Goal: Check status

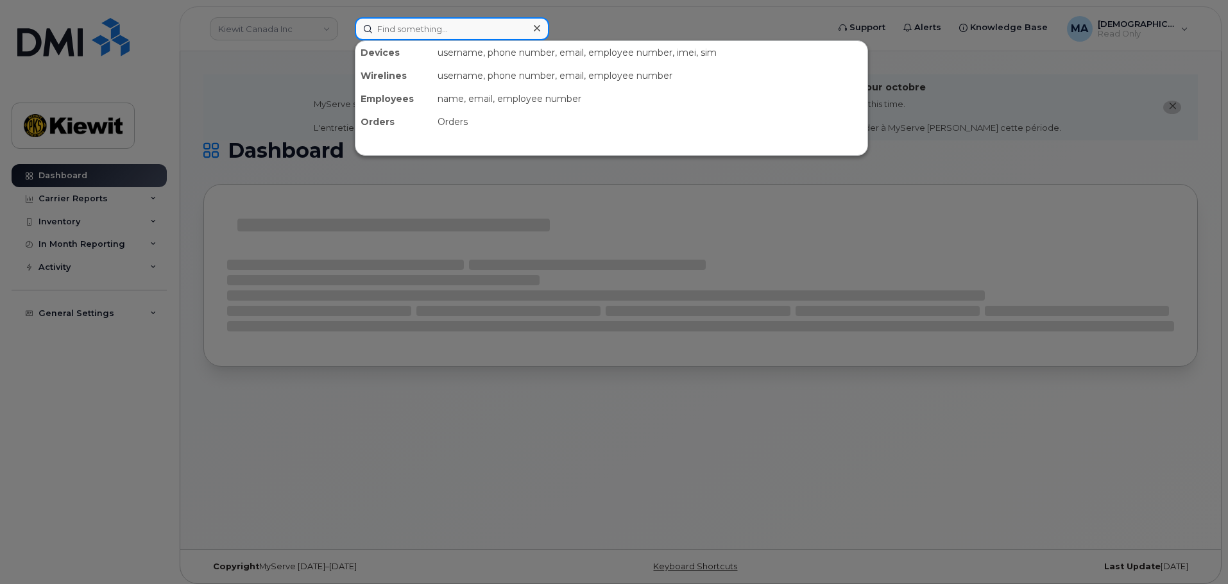
click at [445, 30] on input at bounding box center [452, 28] width 194 height 23
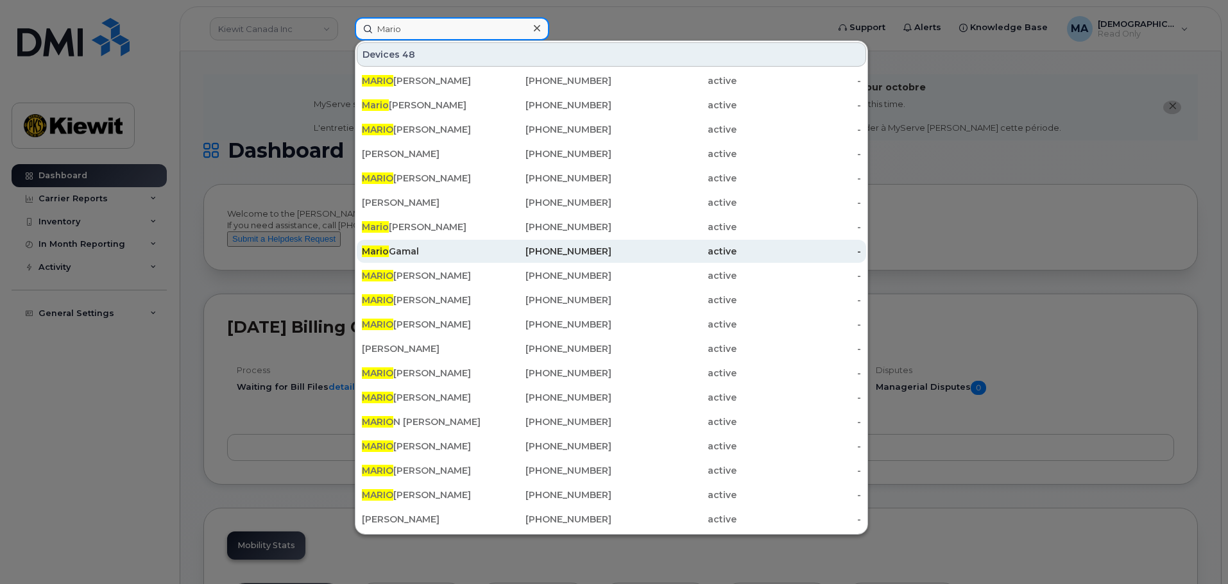
type input "Mario"
click at [516, 246] on div "[PHONE_NUMBER]" at bounding box center [549, 251] width 125 height 13
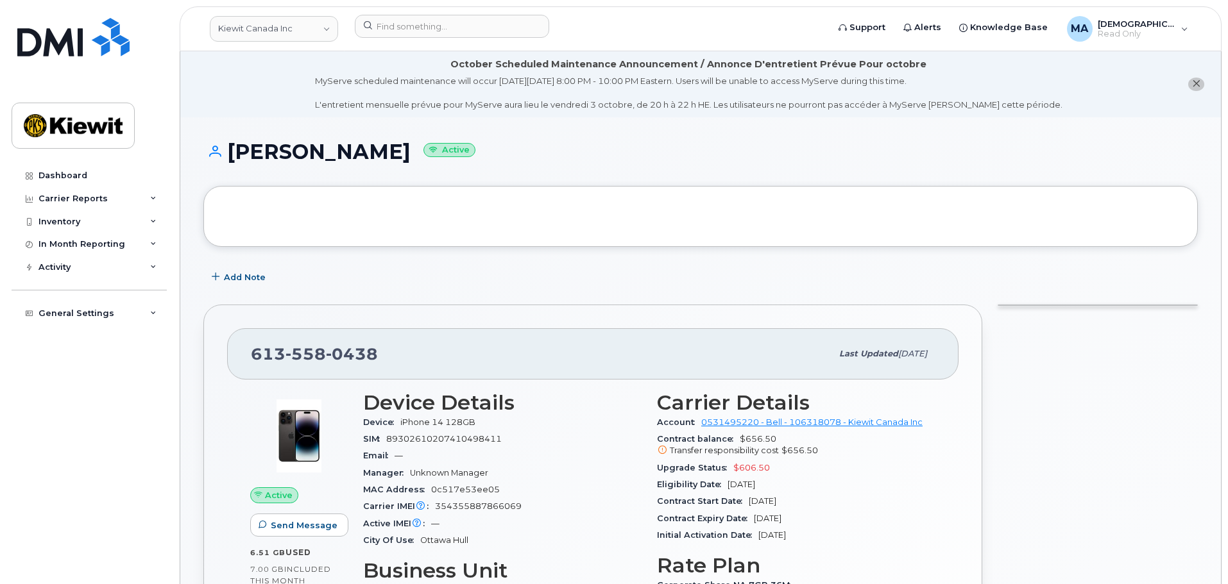
scroll to position [64, 0]
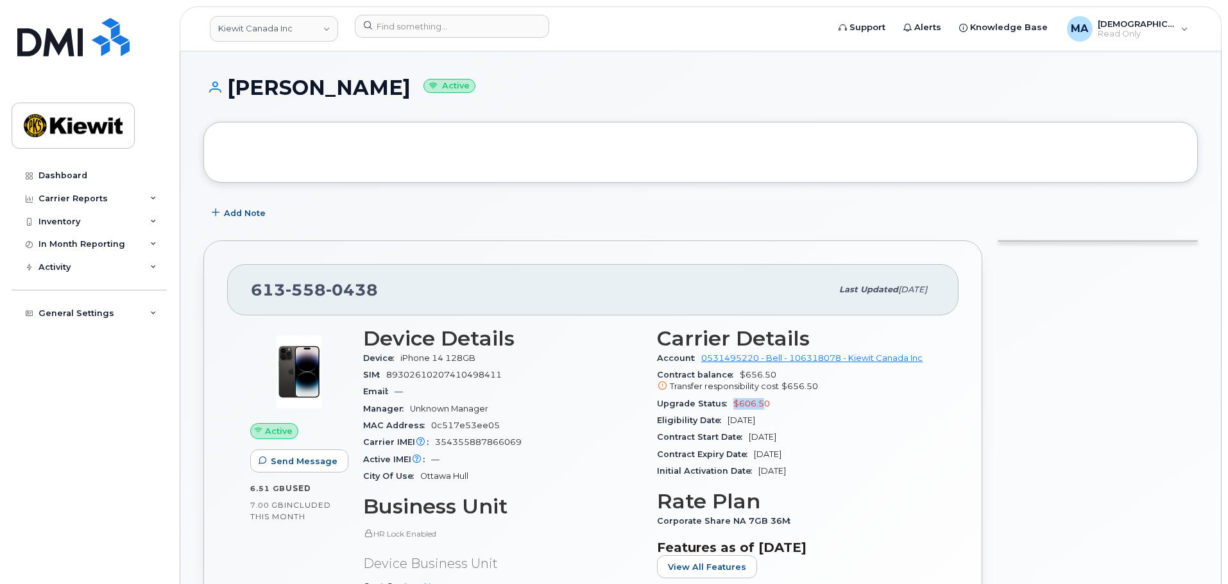
drag, startPoint x: 759, startPoint y: 402, endPoint x: 731, endPoint y: 403, distance: 28.3
click at [731, 403] on div "Upgrade Status $606.50" at bounding box center [796, 404] width 278 height 17
click at [1014, 407] on div at bounding box center [1098, 514] width 216 height 562
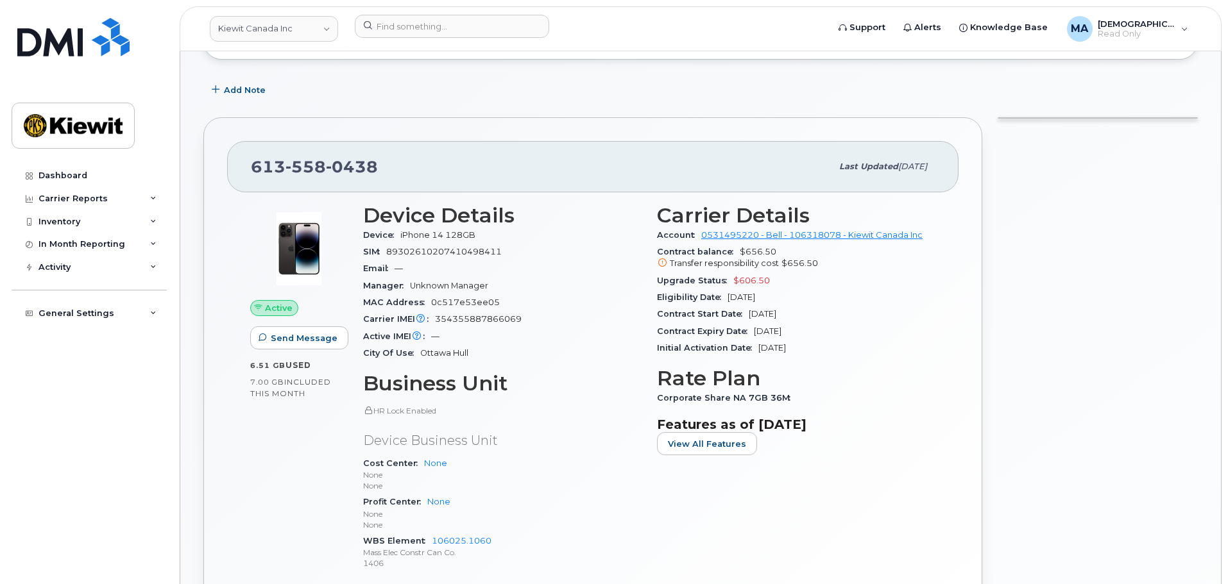
scroll to position [192, 0]
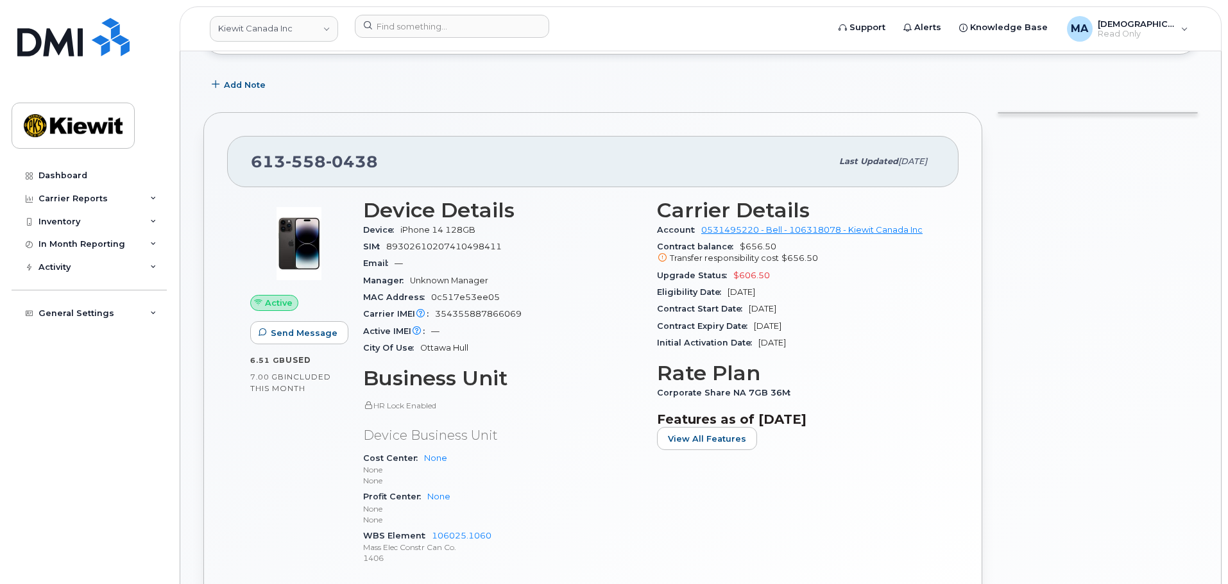
drag, startPoint x: 815, startPoint y: 327, endPoint x: 675, endPoint y: 339, distance: 141.0
click at [699, 330] on div "Contract Expiry Date [DATE]" at bounding box center [796, 326] width 278 height 17
